Goal: Task Accomplishment & Management: Use online tool/utility

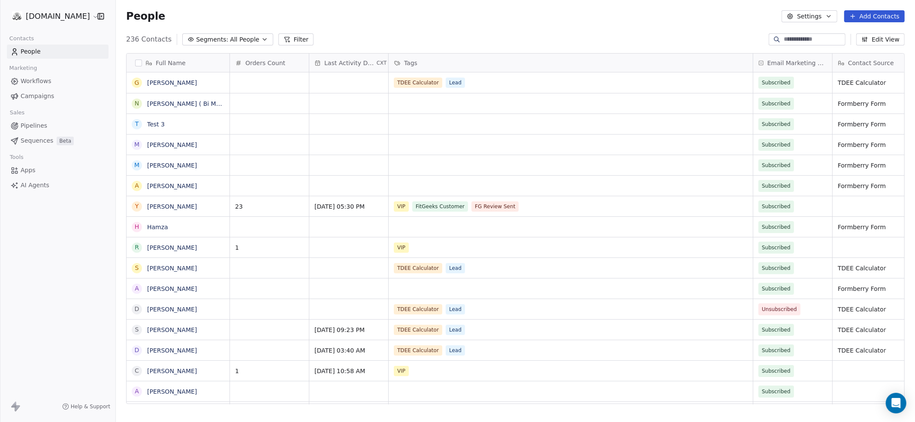
scroll to position [371, 799]
click at [171, 84] on link "[PERSON_NAME]" at bounding box center [172, 82] width 50 height 7
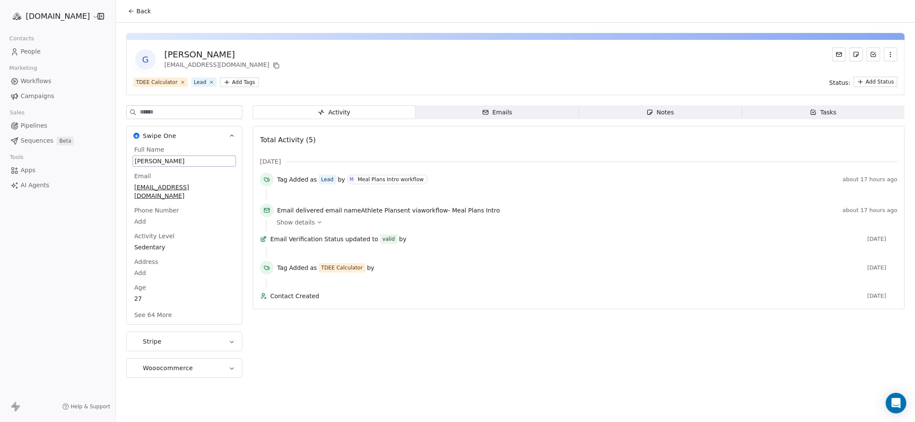
click at [185, 160] on span "[PERSON_NAME]" at bounding box center [184, 161] width 99 height 9
click at [184, 161] on span "[PERSON_NAME]" at bounding box center [184, 161] width 99 height 9
click at [150, 308] on html "**********" at bounding box center [457, 243] width 915 height 487
click at [149, 307] on html "**********" at bounding box center [457, 243] width 915 height 487
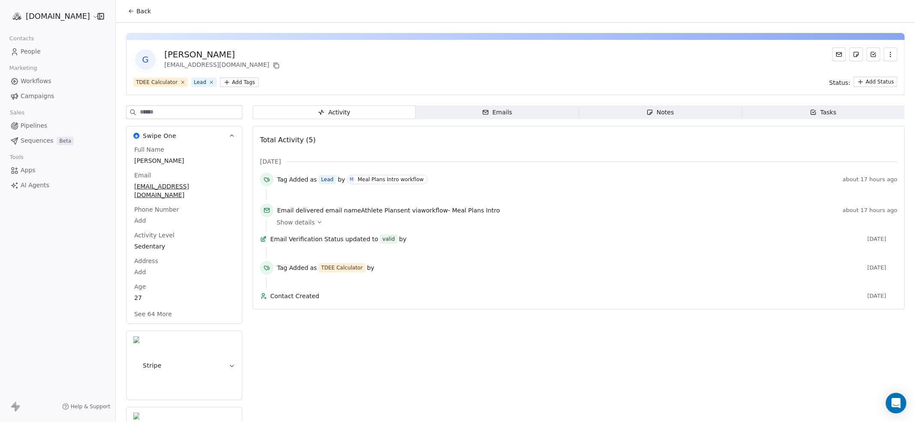
click at [155, 307] on button "See 64 More" at bounding box center [153, 314] width 48 height 15
click at [137, 9] on span "Back" at bounding box center [143, 11] width 15 height 9
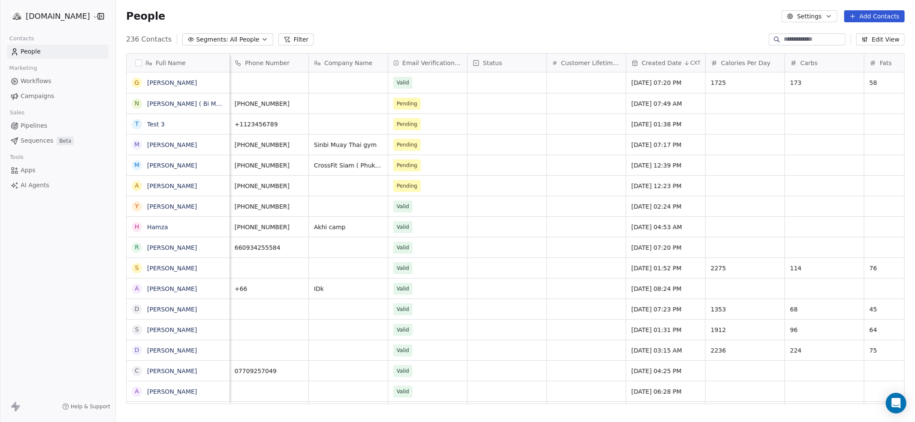
scroll to position [0, 1023]
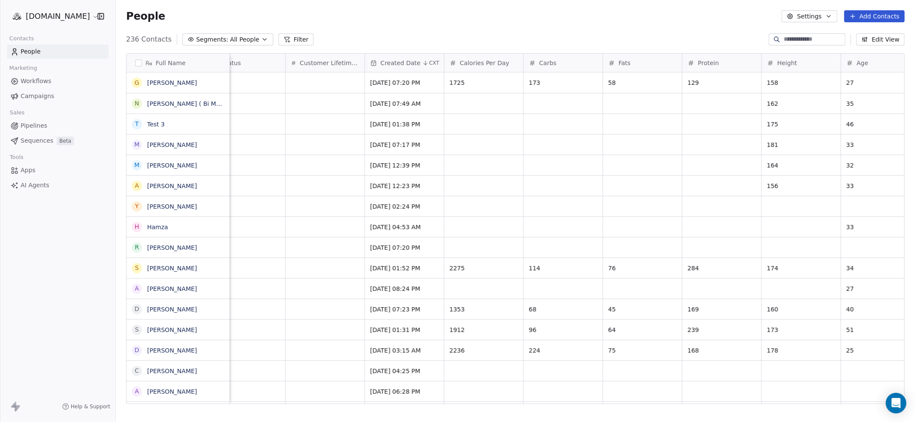
click at [791, 42] on input at bounding box center [814, 39] width 60 height 9
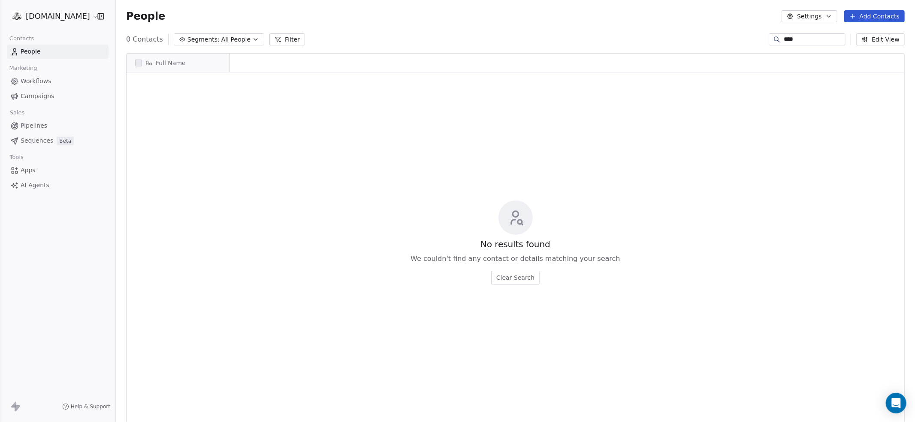
scroll to position [371, 799]
type input "*"
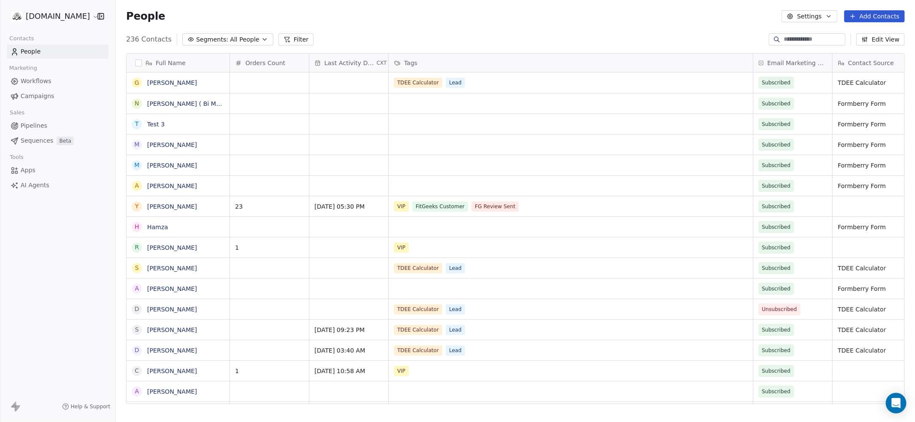
click at [879, 37] on button "Edit View" at bounding box center [880, 39] width 48 height 12
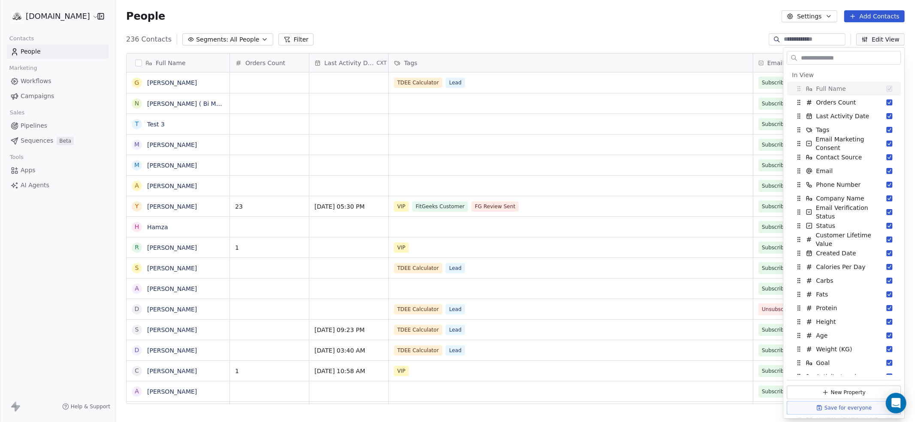
click at [809, 57] on input "text" at bounding box center [850, 58] width 101 height 12
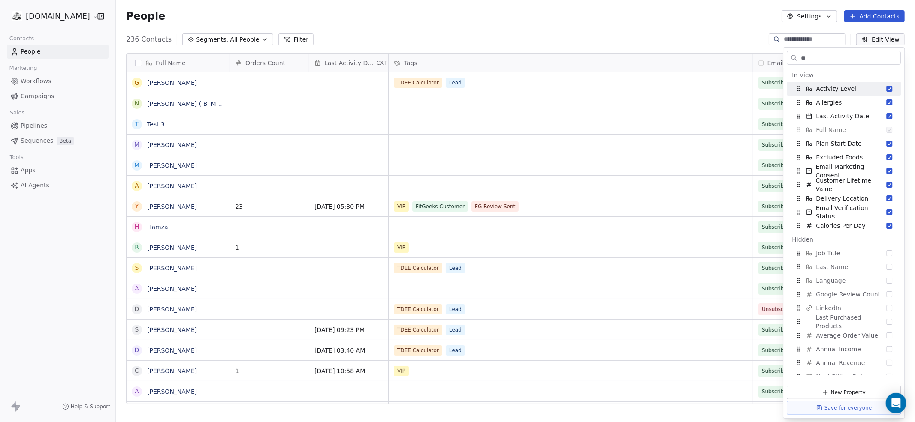
type input "*"
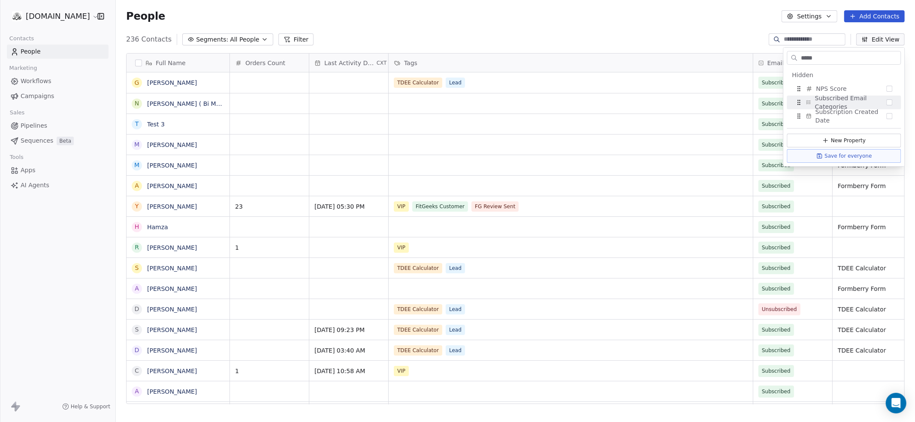
type input "*****"
click at [697, 33] on div "236 Contacts Segments: All People Filter Edit View" at bounding box center [515, 40] width 799 height 14
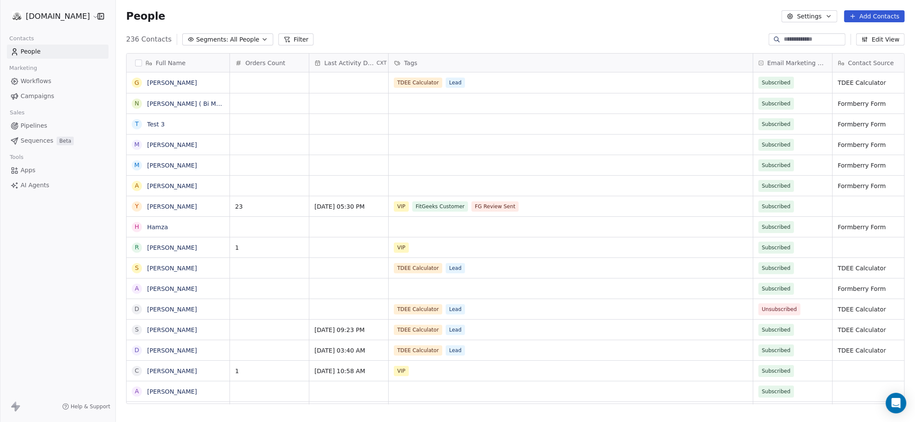
click at [27, 81] on span "Workflows" at bounding box center [36, 81] width 31 height 9
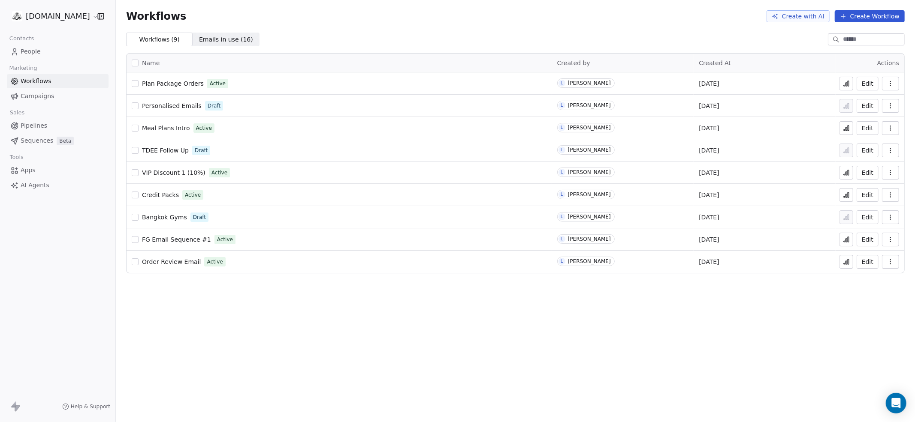
click at [866, 17] on button "Create Workflow" at bounding box center [870, 16] width 70 height 12
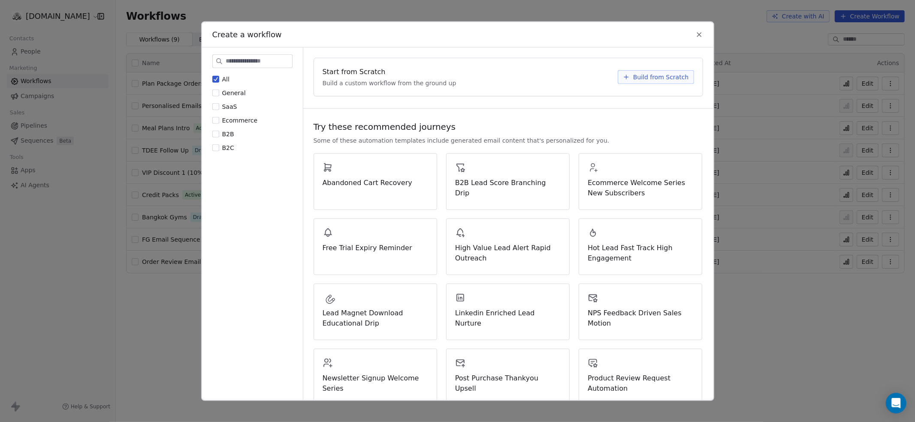
click at [699, 33] on icon at bounding box center [699, 35] width 4 height 4
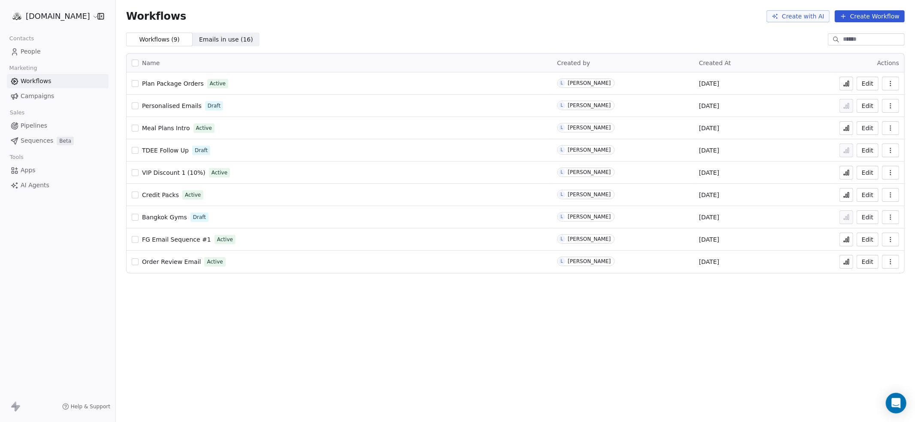
click at [872, 18] on button "Create Workflow" at bounding box center [870, 16] width 70 height 12
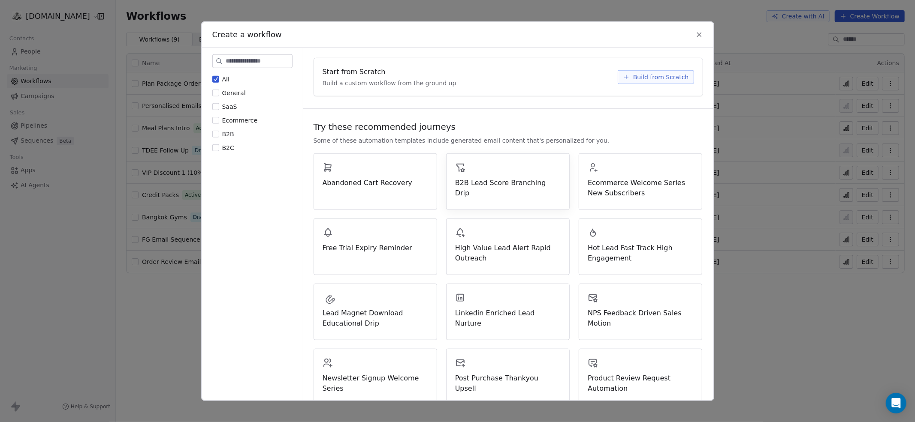
click at [476, 179] on div "B2B Lead Score Branching Drip" at bounding box center [508, 180] width 106 height 36
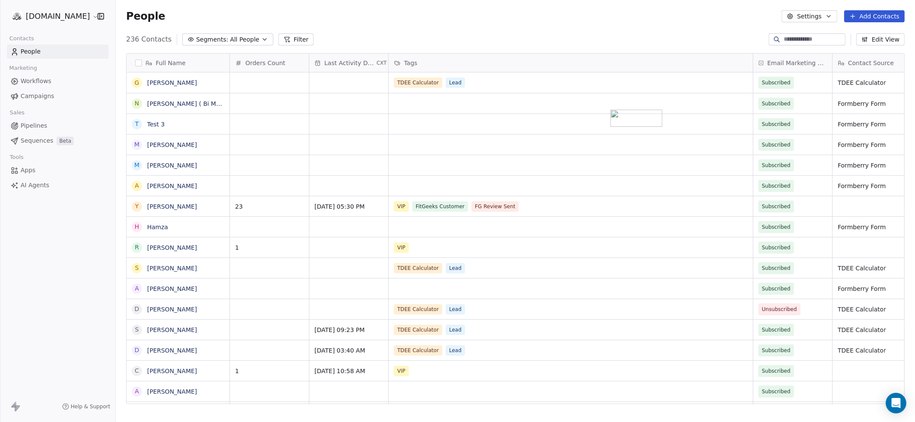
scroll to position [371, 799]
click at [890, 35] on button "Edit View" at bounding box center [880, 39] width 48 height 12
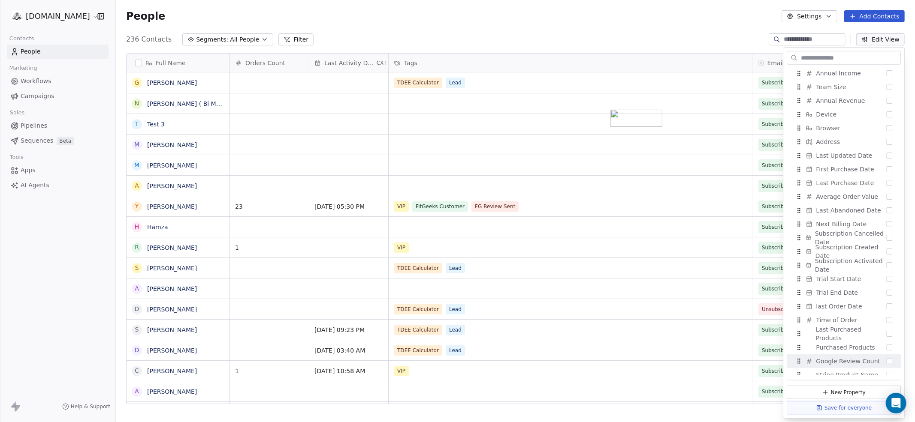
scroll to position [661, 0]
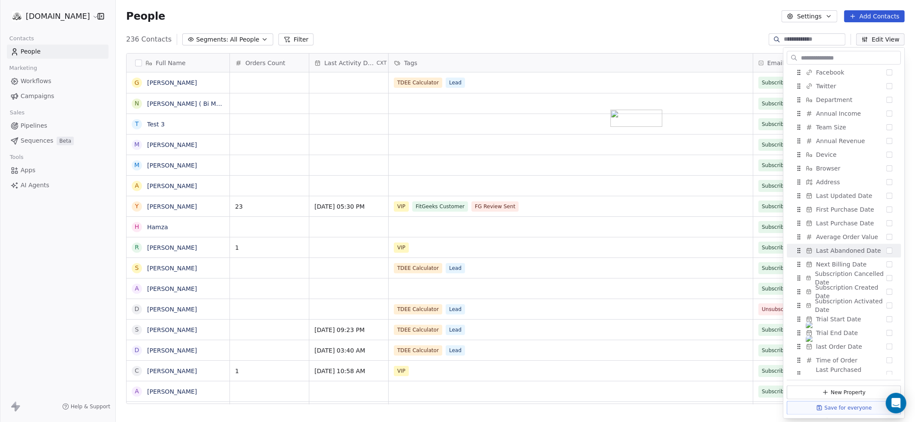
click at [816, 55] on input "text" at bounding box center [850, 58] width 101 height 12
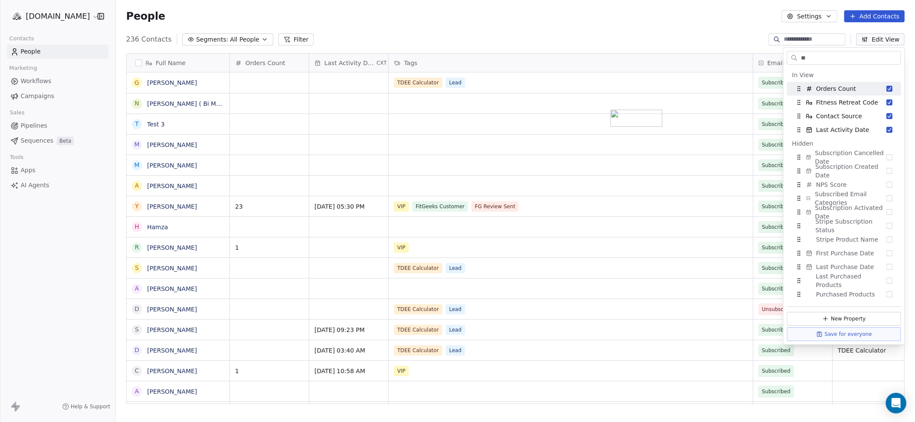
scroll to position [0, 0]
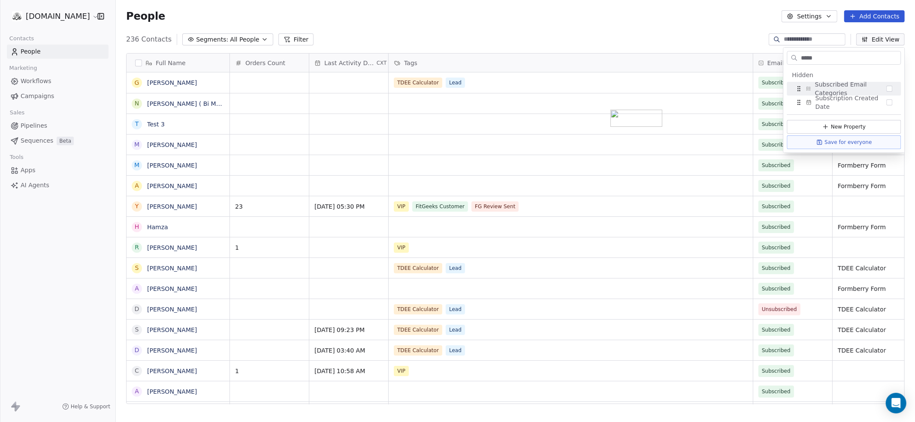
type input "*****"
click at [833, 129] on button "New Property" at bounding box center [844, 127] width 114 height 14
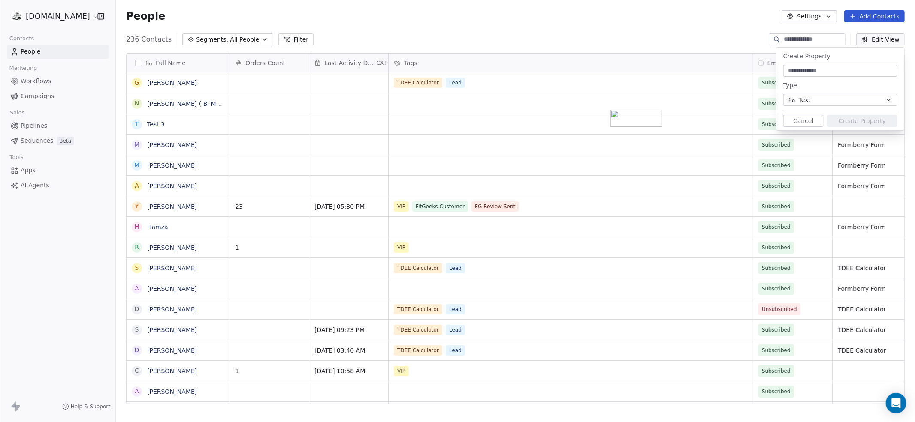
click at [800, 124] on button "Cancel" at bounding box center [803, 121] width 40 height 12
click at [878, 36] on button "Edit View" at bounding box center [880, 39] width 48 height 12
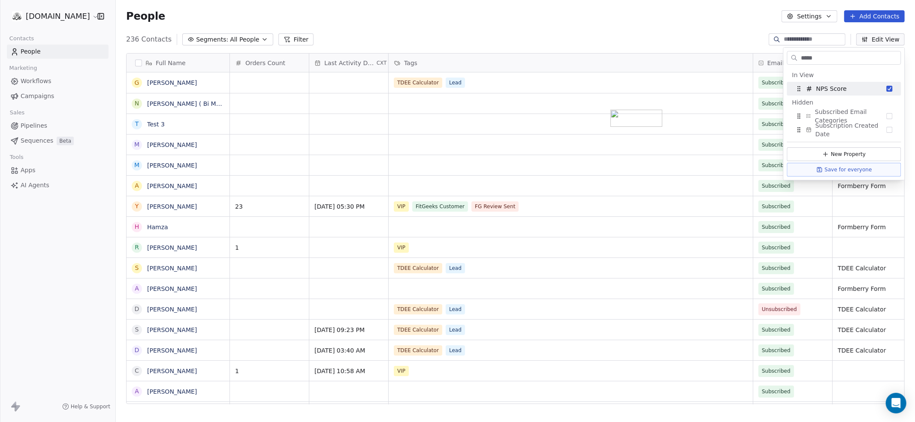
type input "*****"
click at [854, 89] on div "NPS Score" at bounding box center [844, 89] width 107 height 14
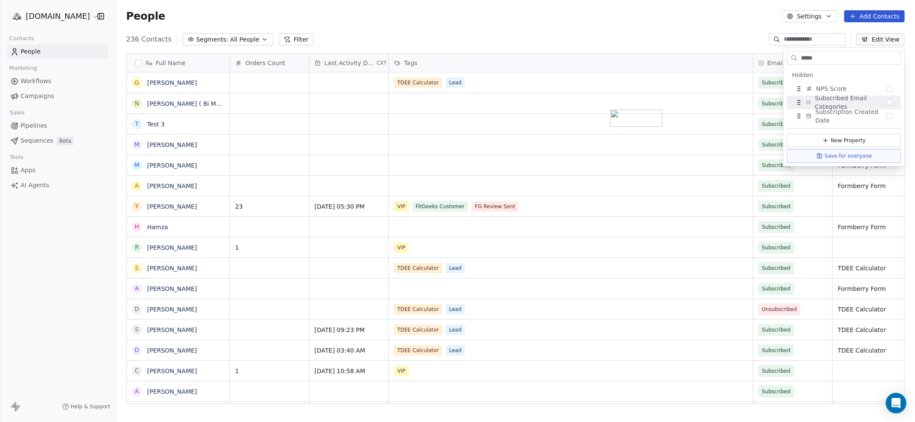
click at [673, 34] on div "236 Contacts Segments: All People Filter Edit View" at bounding box center [515, 40] width 799 height 14
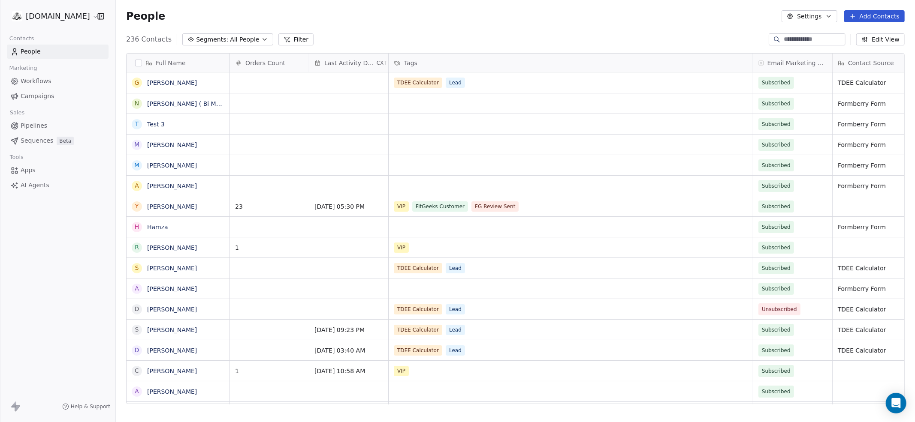
click at [27, 81] on span "Workflows" at bounding box center [36, 81] width 31 height 9
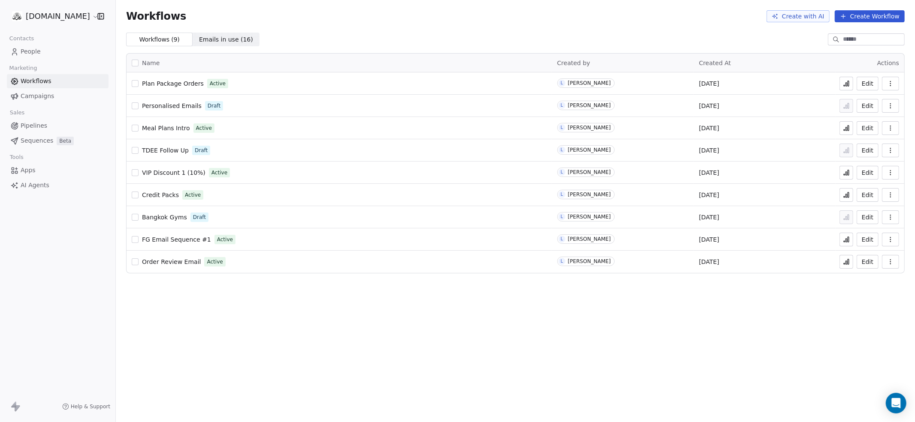
click at [795, 15] on button "Create with AI" at bounding box center [797, 16] width 63 height 12
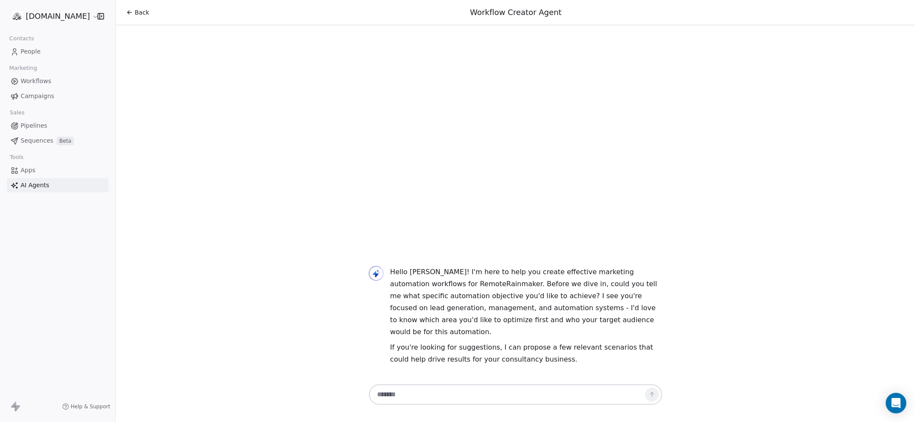
click at [398, 394] on textarea at bounding box center [507, 395] width 269 height 16
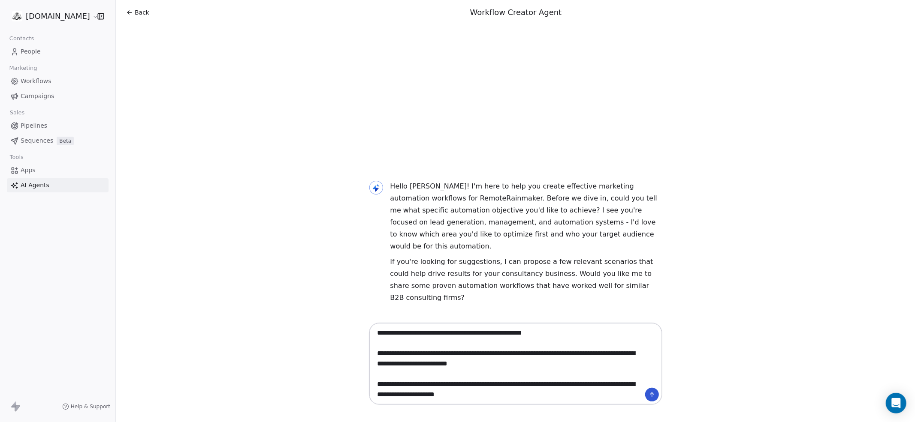
type textarea "**********"
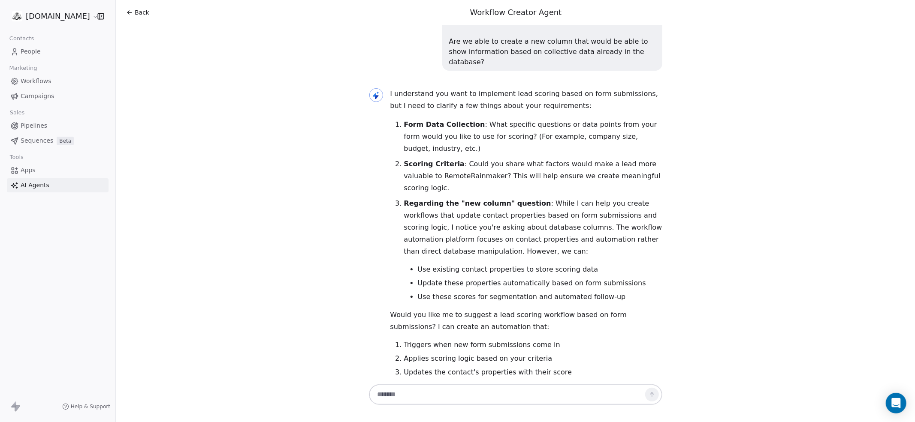
scroll to position [216, 0]
